Goal: Information Seeking & Learning: Learn about a topic

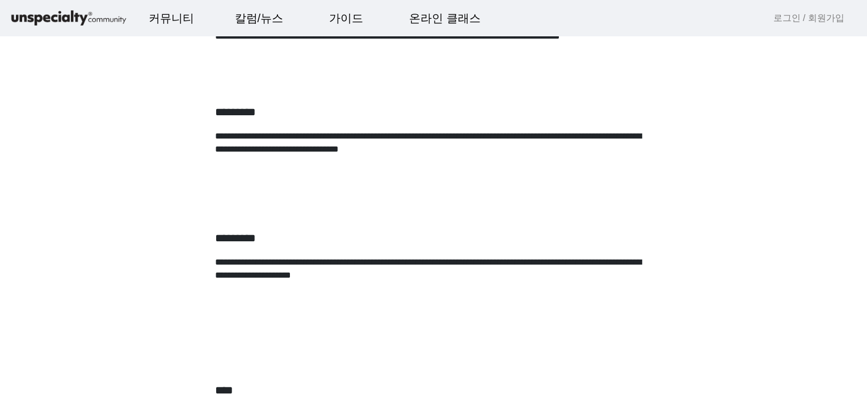
scroll to position [717, 0]
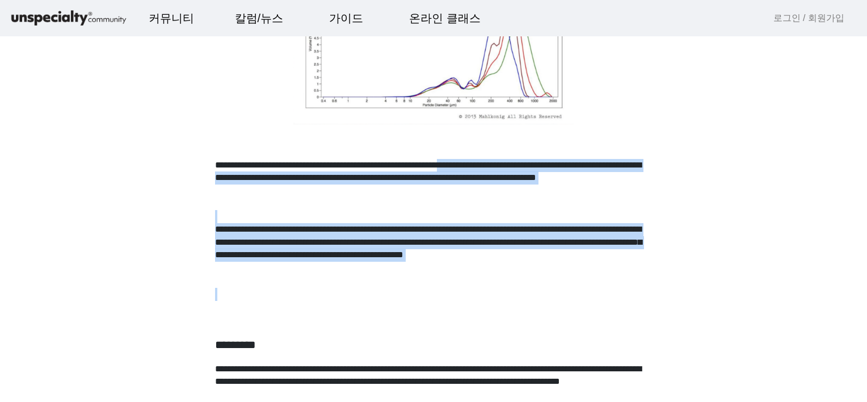
drag, startPoint x: 232, startPoint y: 173, endPoint x: 567, endPoint y: 287, distance: 354.8
drag, startPoint x: 567, startPoint y: 287, endPoint x: 558, endPoint y: 296, distance: 12.8
click at [558, 296] on p at bounding box center [433, 294] width 437 height 13
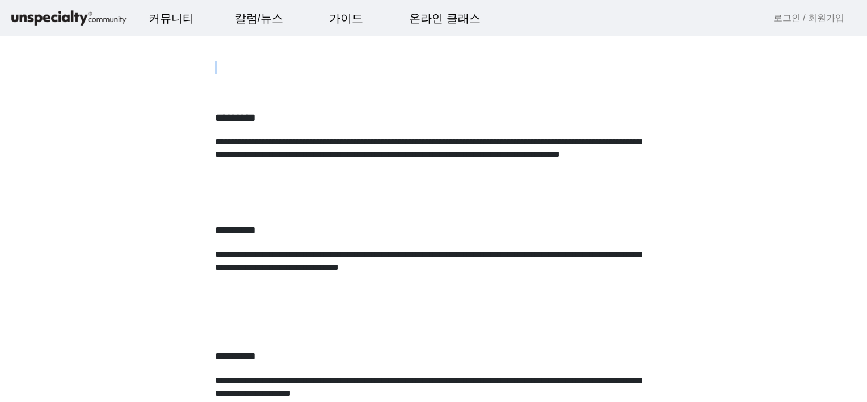
click at [558, 296] on p at bounding box center [433, 293] width 437 height 13
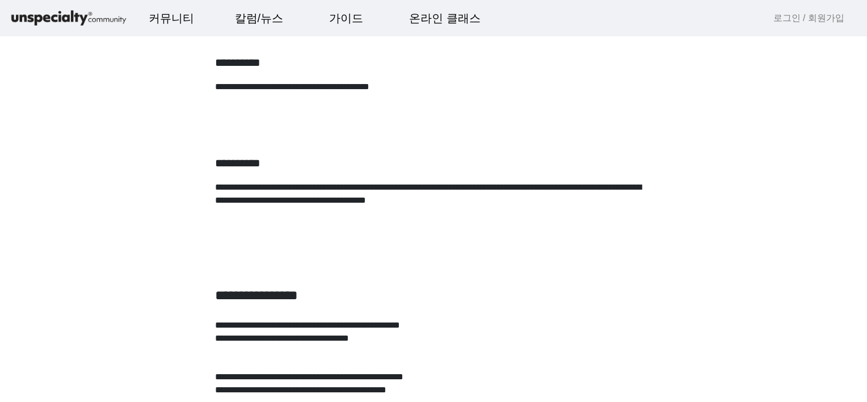
scroll to position [2383, 0]
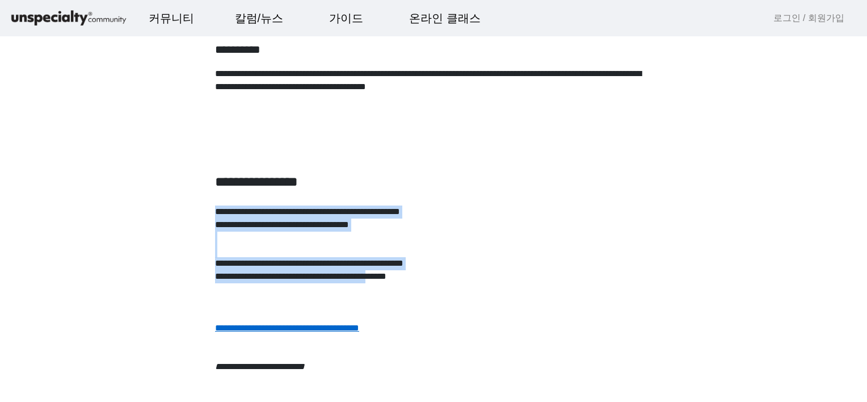
drag, startPoint x: 377, startPoint y: 167, endPoint x: 549, endPoint y: 293, distance: 212.8
click at [532, 279] on p "**********" at bounding box center [433, 276] width 437 height 13
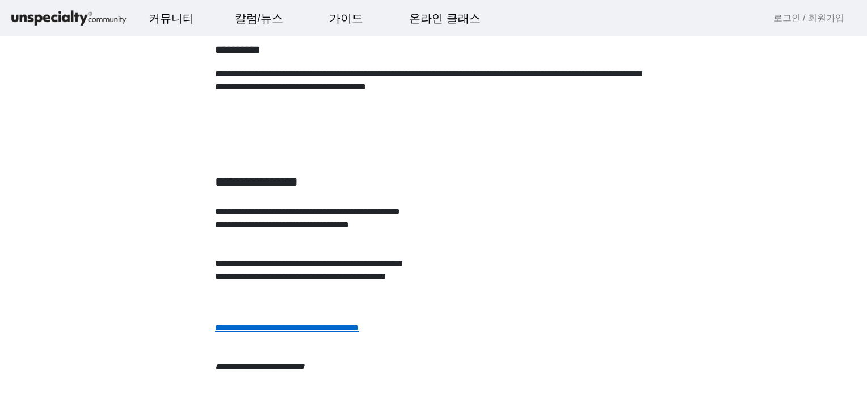
click at [552, 302] on p at bounding box center [433, 302] width 437 height 13
